Goal: Task Accomplishment & Management: Manage account settings

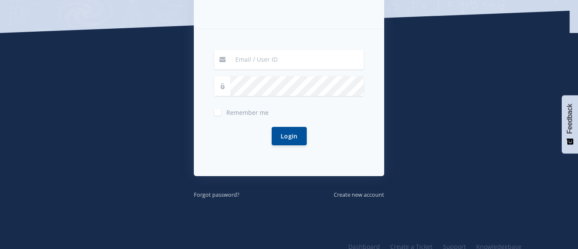
scroll to position [196, 0]
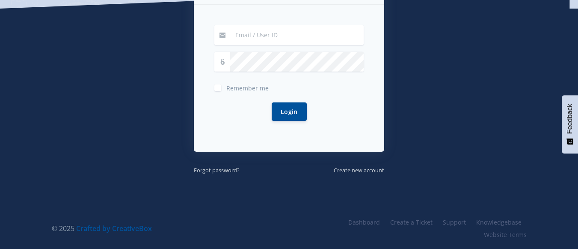
type input "[EMAIL_ADDRESS][DOMAIN_NAME]"
click at [226, 89] on label "Remember me" at bounding box center [247, 86] width 42 height 7
click at [226, 87] on input "Remember me" at bounding box center [229, 85] width 6 height 6
checkbox input "true"
click at [298, 119] on button "Login" at bounding box center [289, 111] width 35 height 18
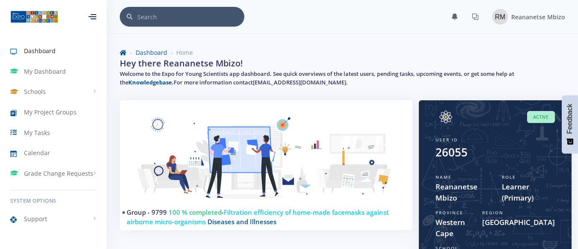
scroll to position [6, 6]
drag, startPoint x: 584, startPoint y: 232, endPoint x: 441, endPoint y: 209, distance: 145.2
click at [441, 209] on span "Province" at bounding box center [450, 212] width 28 height 6
drag, startPoint x: 514, startPoint y: 199, endPoint x: 523, endPoint y: 196, distance: 9.5
click at [523, 196] on span "Learner (Primary)" at bounding box center [529, 192] width 54 height 22
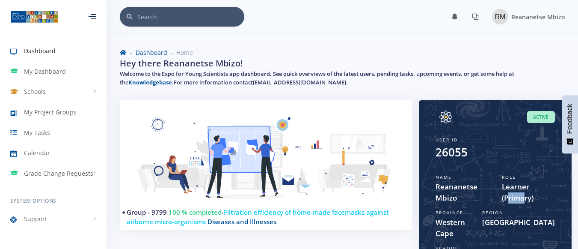
click at [523, 196] on span "Learner (Primary)" at bounding box center [529, 192] width 54 height 22
click at [533, 197] on span "Learner (Primary)" at bounding box center [529, 192] width 54 height 22
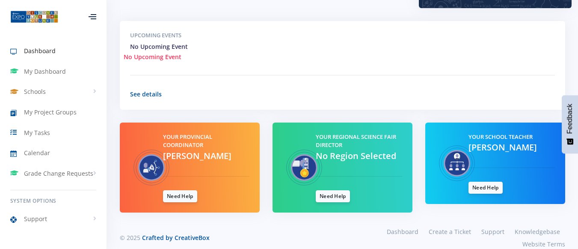
scroll to position [303, 0]
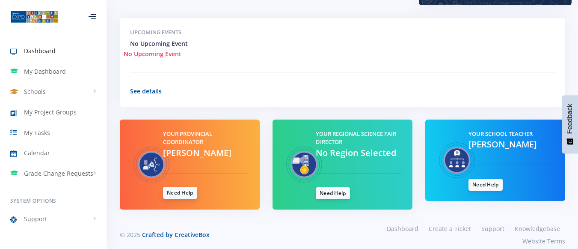
click at [190, 187] on link "Need Help" at bounding box center [180, 193] width 34 height 12
